Goal: Check status

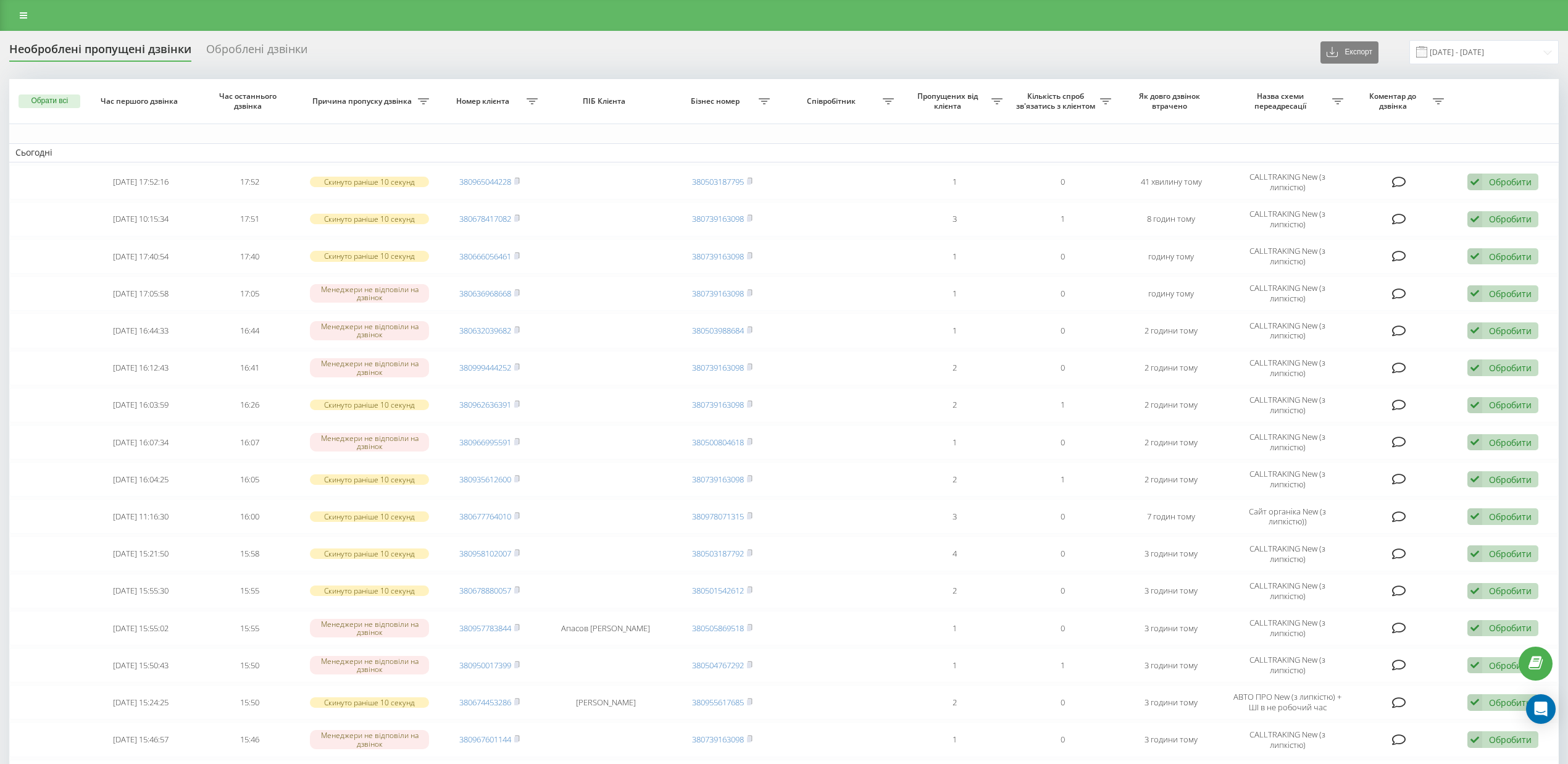
click at [23, 27] on div at bounding box center [784, 16] width 1568 height 31
click at [23, 12] on icon at bounding box center [23, 16] width 8 height 9
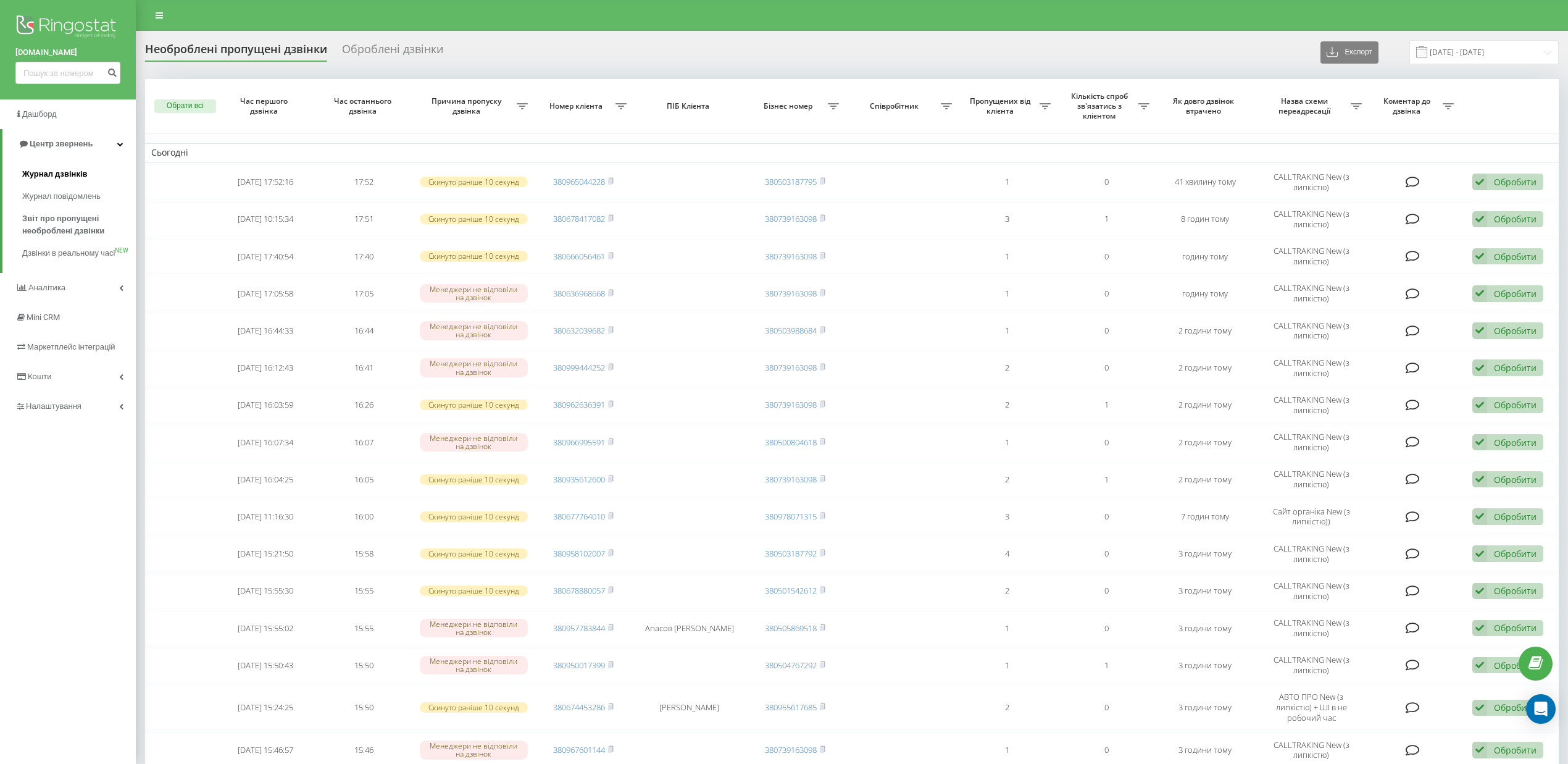
click at [66, 177] on span "Журнал дзвінків" at bounding box center [55, 174] width 66 height 12
